Goal: Check status: Check status

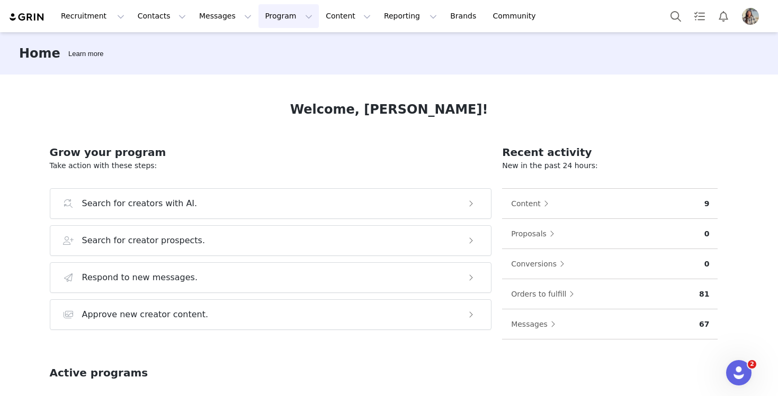
click at [279, 17] on button "Program Program" at bounding box center [288, 16] width 60 height 24
click at [284, 50] on p "Activations" at bounding box center [270, 46] width 41 height 11
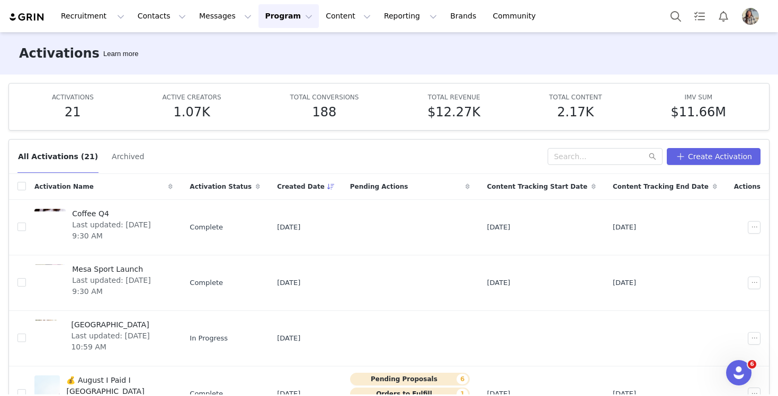
scroll to position [2, 0]
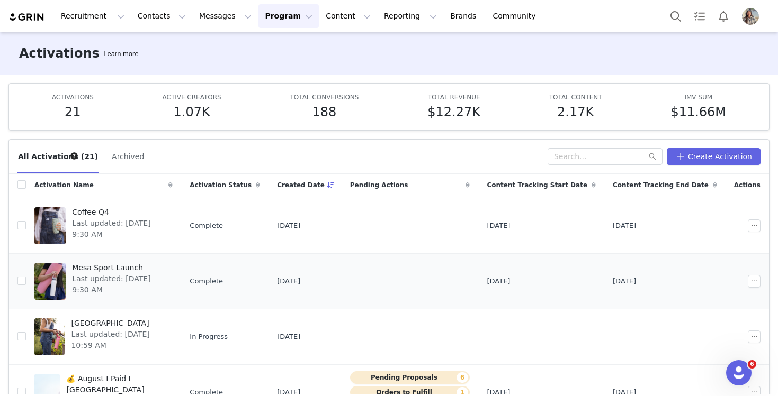
click at [137, 264] on span "Mesa Sport Launch" at bounding box center [119, 268] width 94 height 11
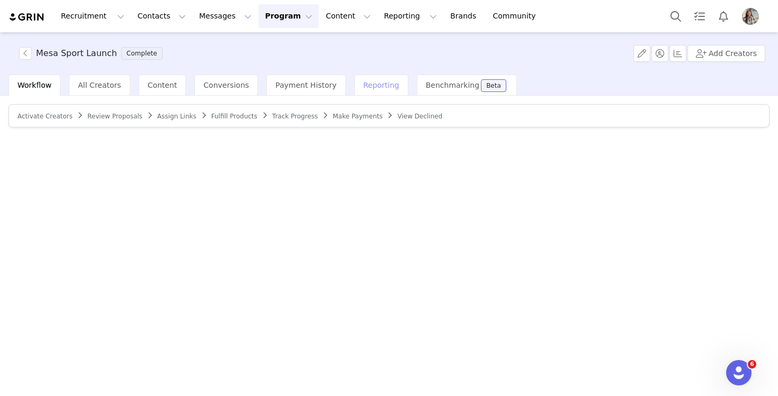
click at [368, 87] on span "Reporting" at bounding box center [381, 85] width 36 height 8
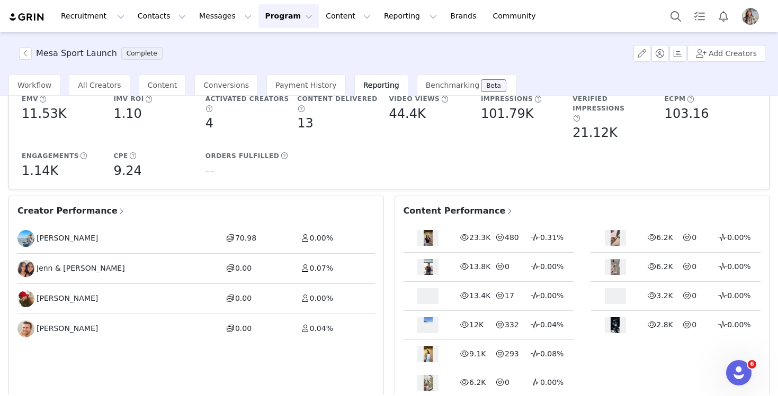
scroll to position [155, 0]
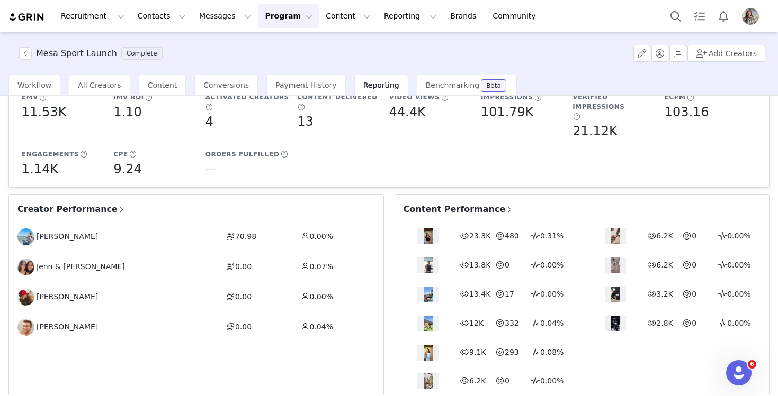
click at [443, 203] on span "Content Performance" at bounding box center [458, 209] width 110 height 13
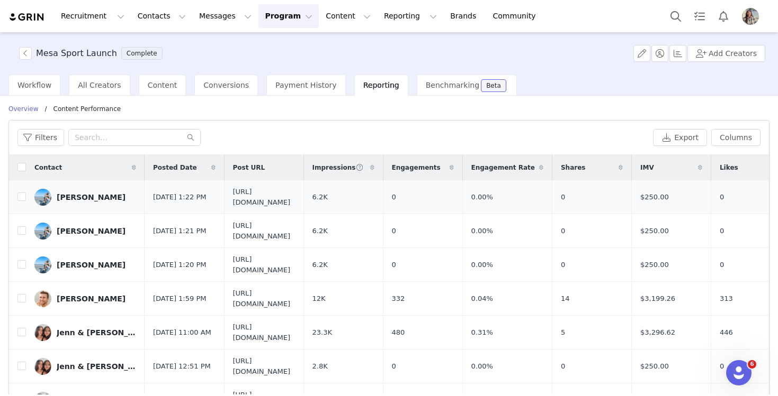
scroll to position [3, 0]
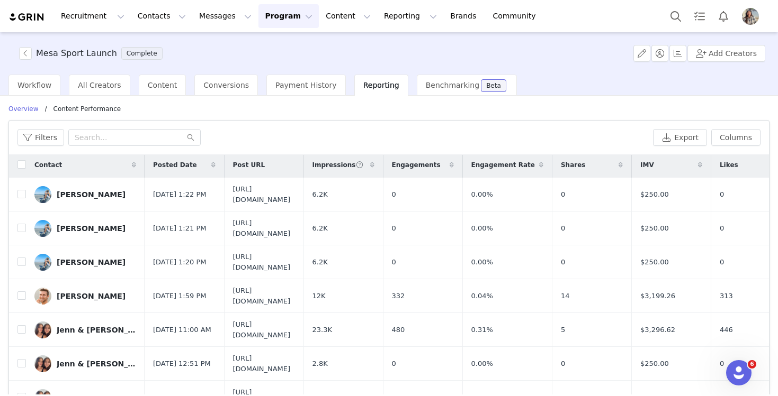
click at [383, 168] on div "Impressions" at bounding box center [343, 164] width 79 height 25
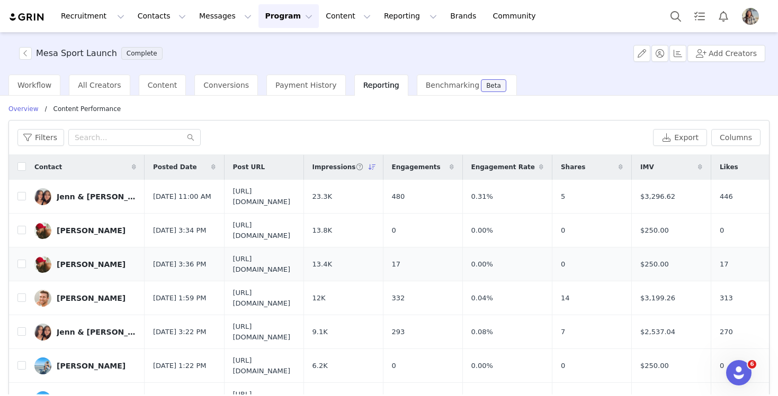
scroll to position [1, 0]
drag, startPoint x: 367, startPoint y: 196, endPoint x: 213, endPoint y: 200, distance: 153.5
click at [224, 200] on td "[URL][DOMAIN_NAME]" at bounding box center [263, 196] width 79 height 34
click at [295, 268] on span "[URL][DOMAIN_NAME]" at bounding box center [264, 264] width 62 height 21
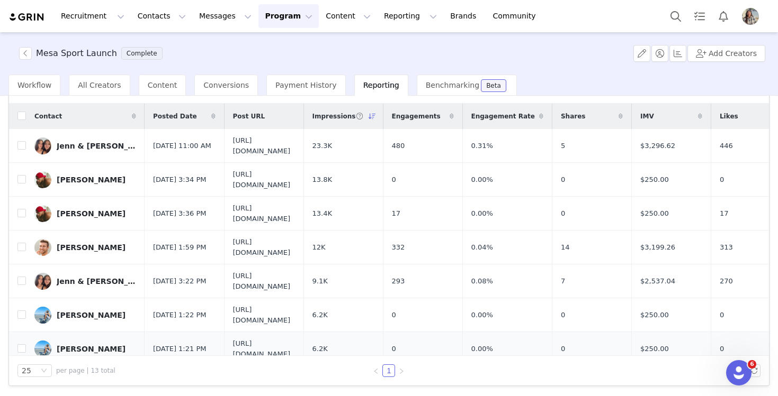
scroll to position [213, 0]
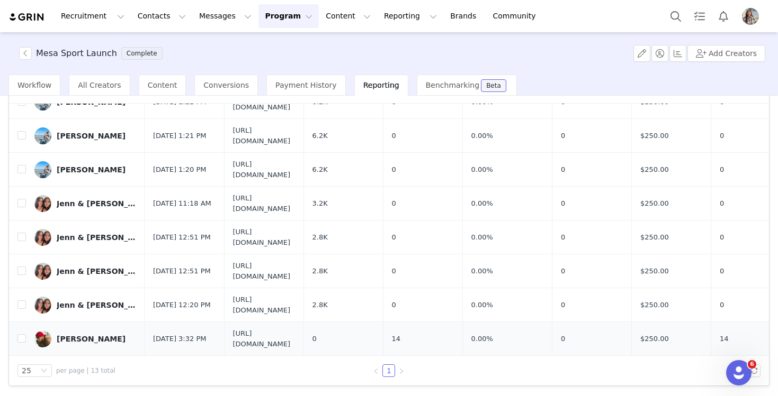
drag, startPoint x: 430, startPoint y: 337, endPoint x: 242, endPoint y: 335, distance: 187.9
click at [242, 335] on td "[URL][DOMAIN_NAME]" at bounding box center [263, 339] width 79 height 34
click at [295, 338] on span "[URL][DOMAIN_NAME]" at bounding box center [264, 339] width 62 height 21
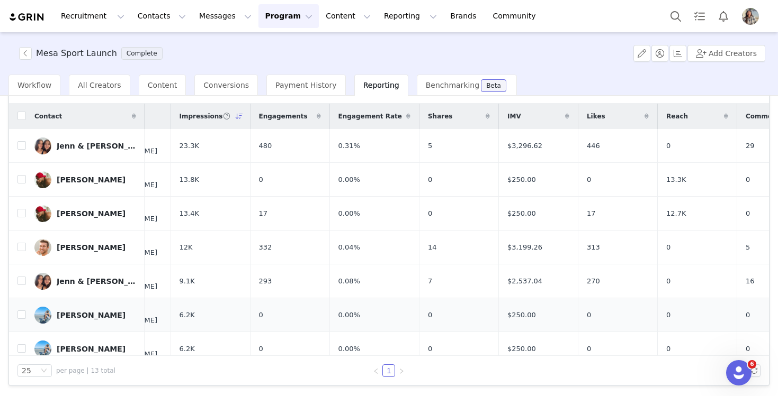
scroll to position [0, 0]
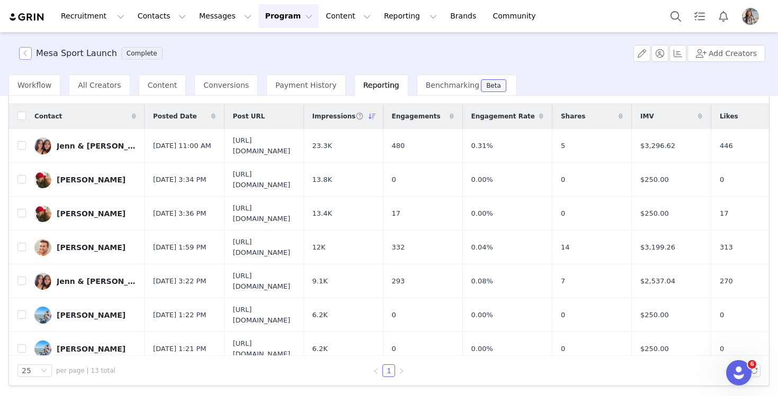
click at [19, 49] on button "button" at bounding box center [25, 53] width 13 height 13
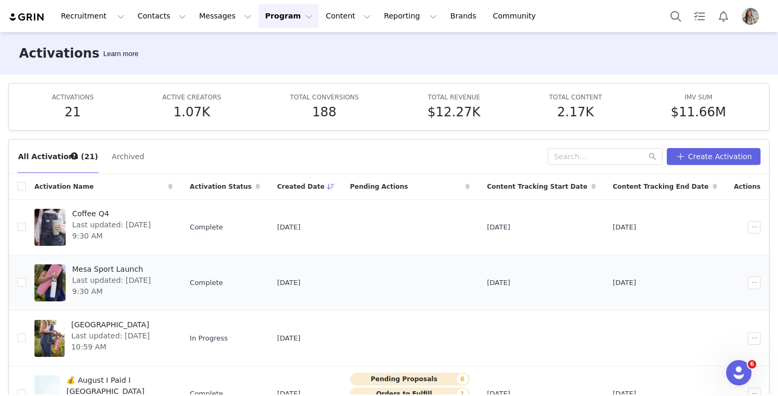
click at [112, 293] on div "Mesa Sport Launch Last updated: [DATE] 9:30 AM" at bounding box center [119, 283] width 107 height 42
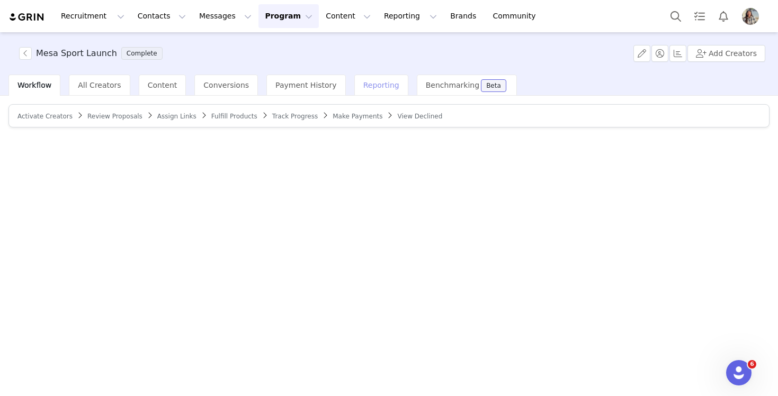
click at [363, 81] on span "Reporting" at bounding box center [381, 85] width 36 height 8
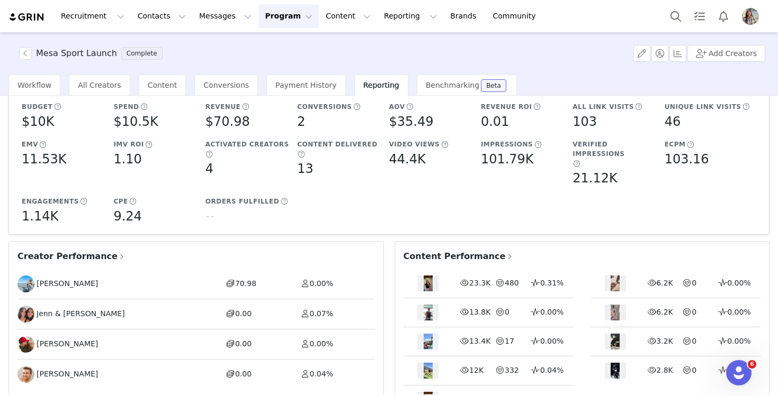
scroll to position [130, 0]
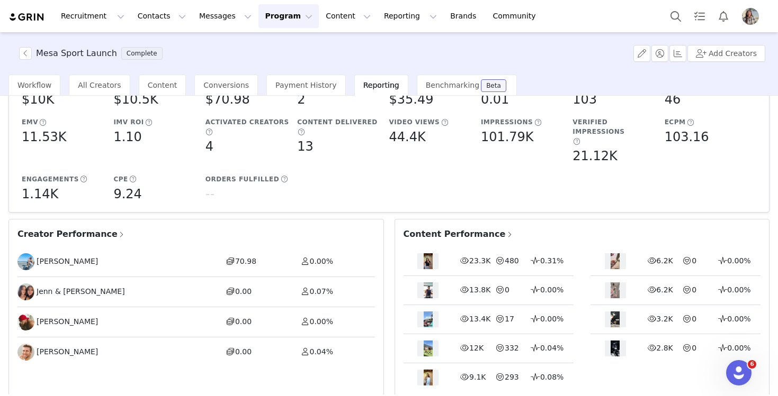
click at [94, 228] on span "Creator Performance" at bounding box center [71, 234] width 108 height 13
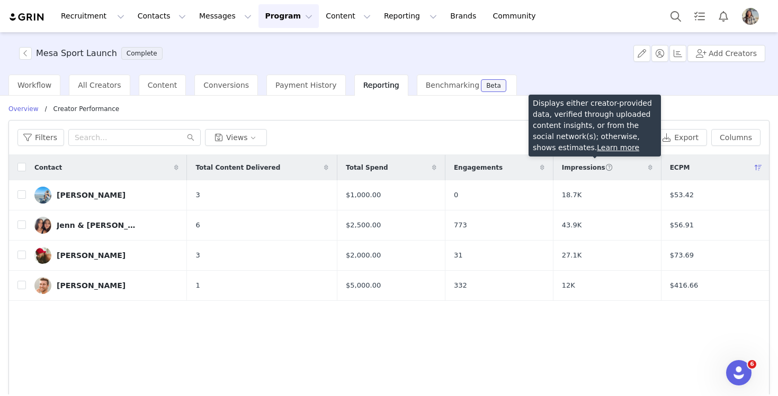
click at [605, 170] on span at bounding box center [609, 168] width 8 height 10
